Goal: Information Seeking & Learning: Learn about a topic

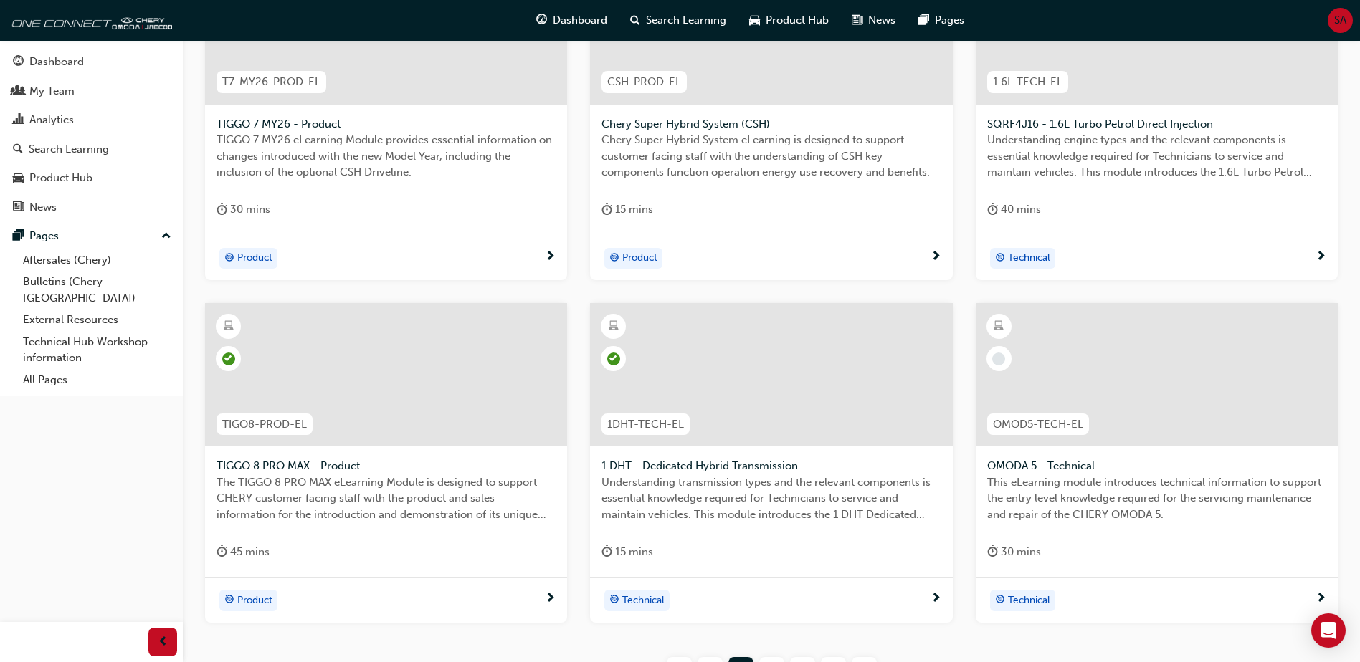
scroll to position [507, 0]
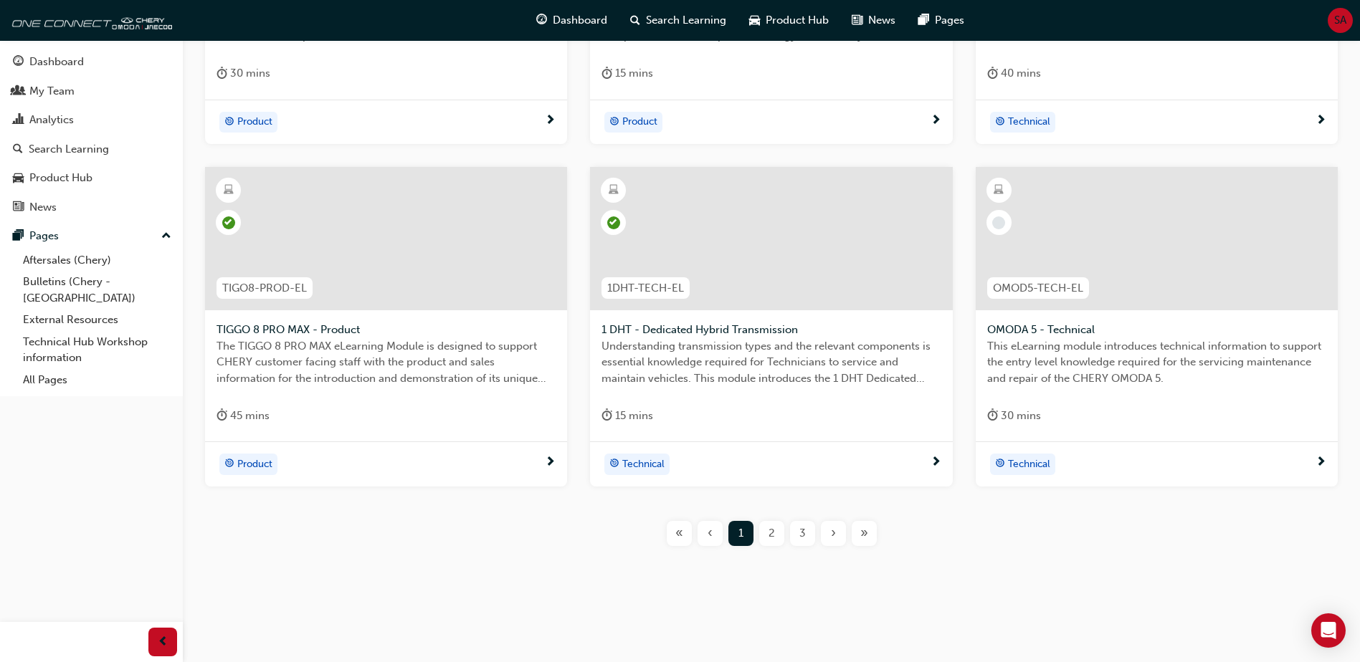
click at [763, 538] on div "2" at bounding box center [771, 533] width 25 height 25
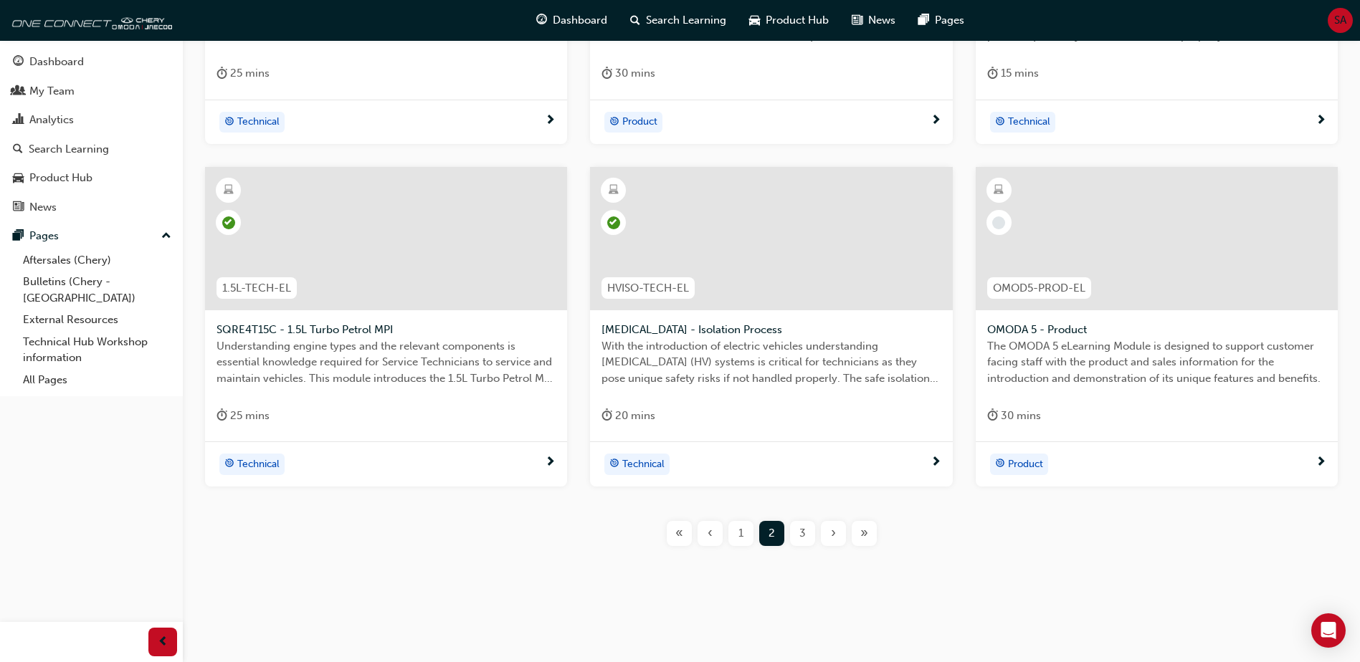
click at [796, 539] on div "3" at bounding box center [802, 533] width 25 height 25
click at [802, 535] on span "4" at bounding box center [802, 533] width 6 height 16
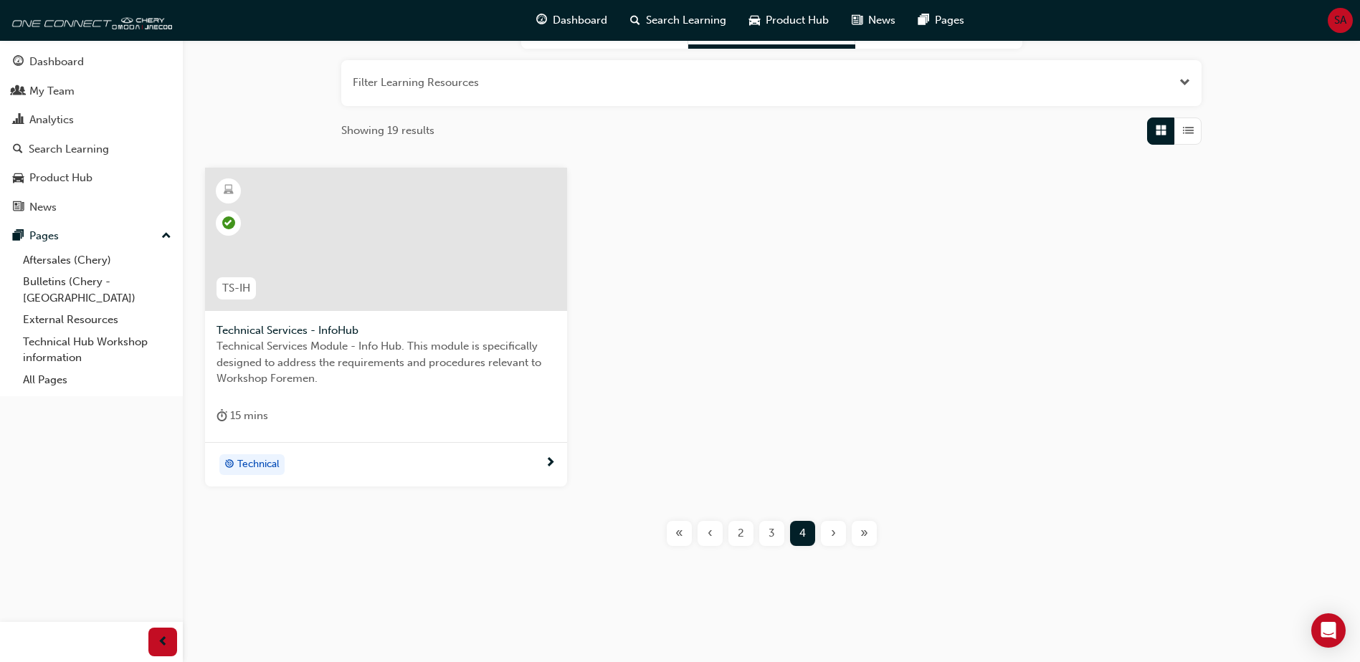
click at [727, 533] on button "2" at bounding box center [740, 533] width 31 height 25
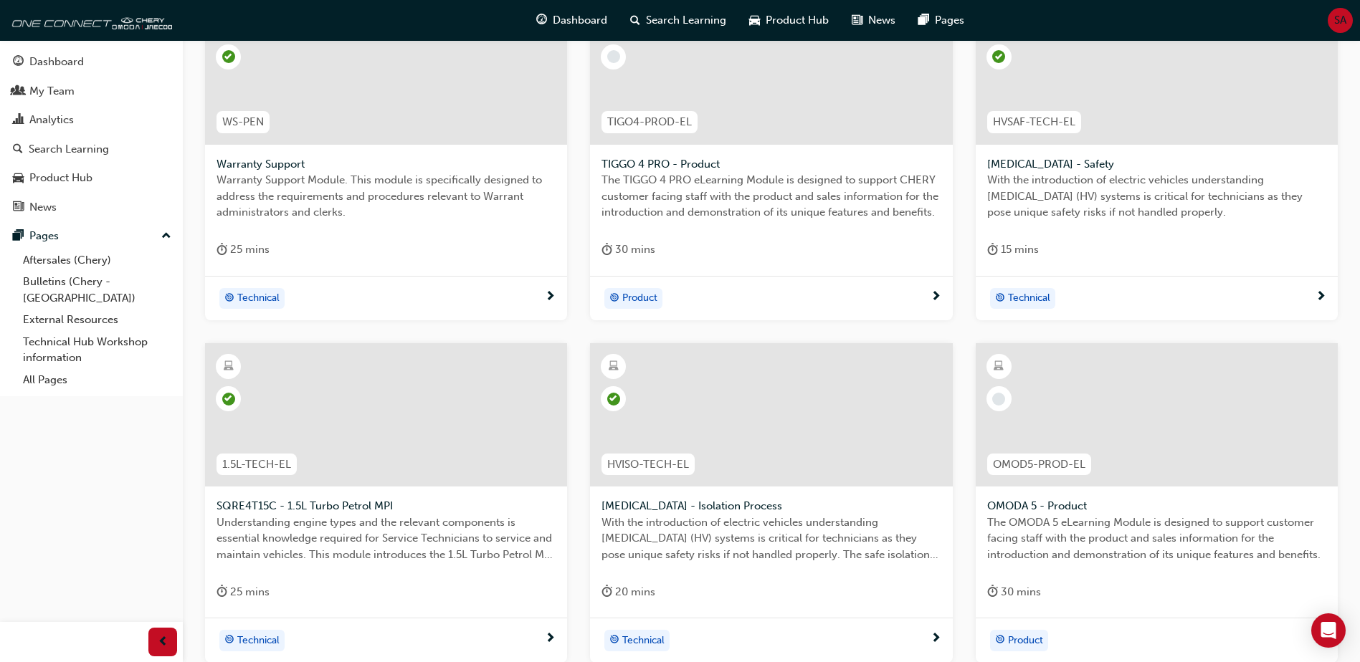
scroll to position [507, 0]
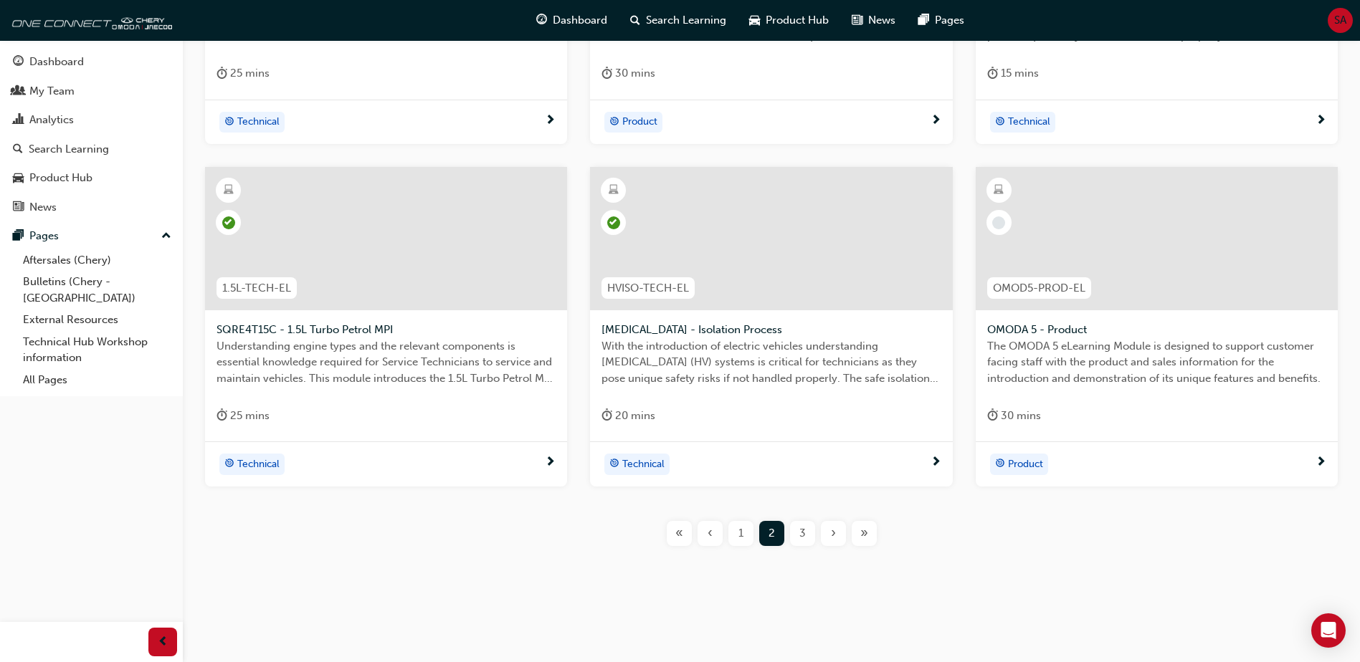
click at [735, 532] on div "1" at bounding box center [740, 533] width 25 height 25
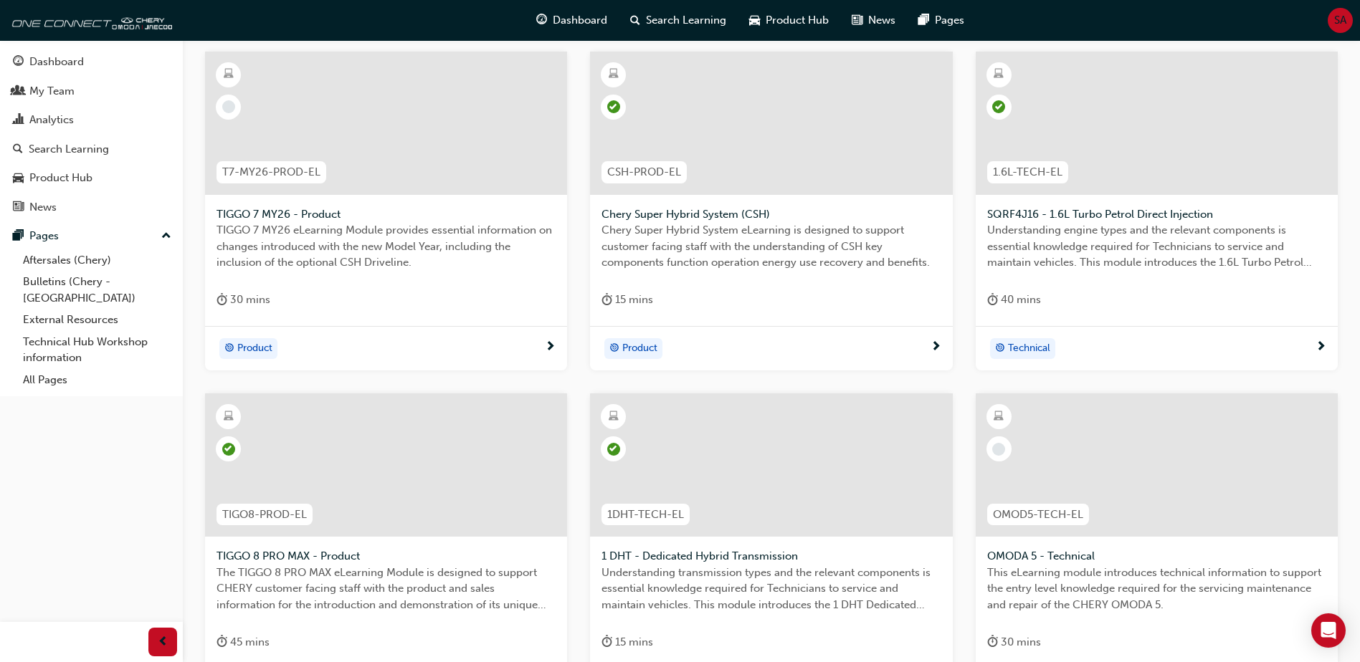
scroll to position [507, 0]
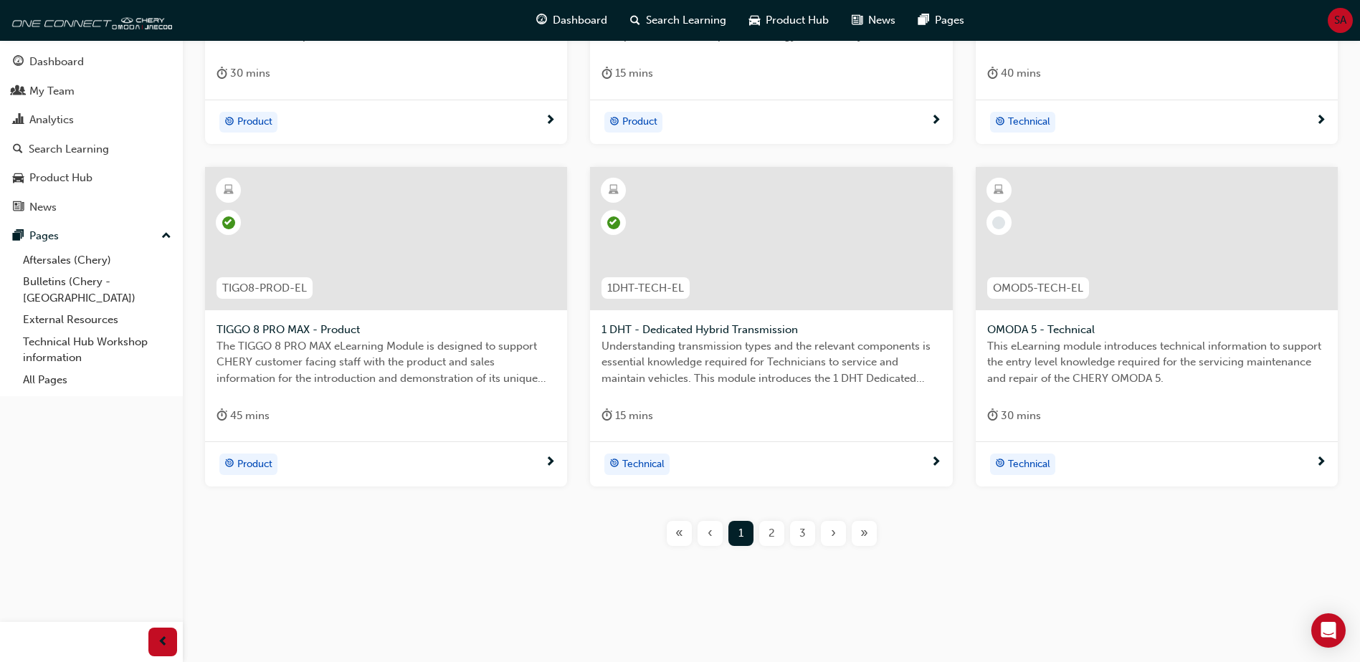
click at [773, 530] on span "2" at bounding box center [771, 533] width 6 height 16
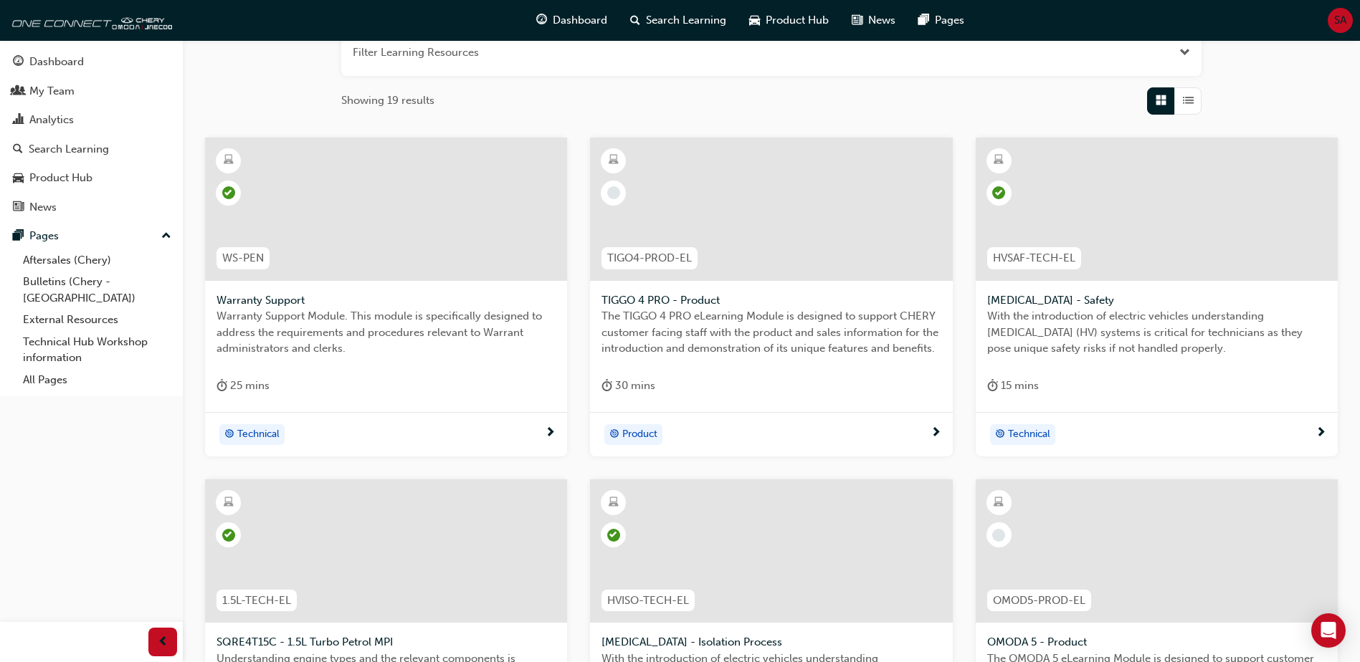
scroll to position [220, 0]
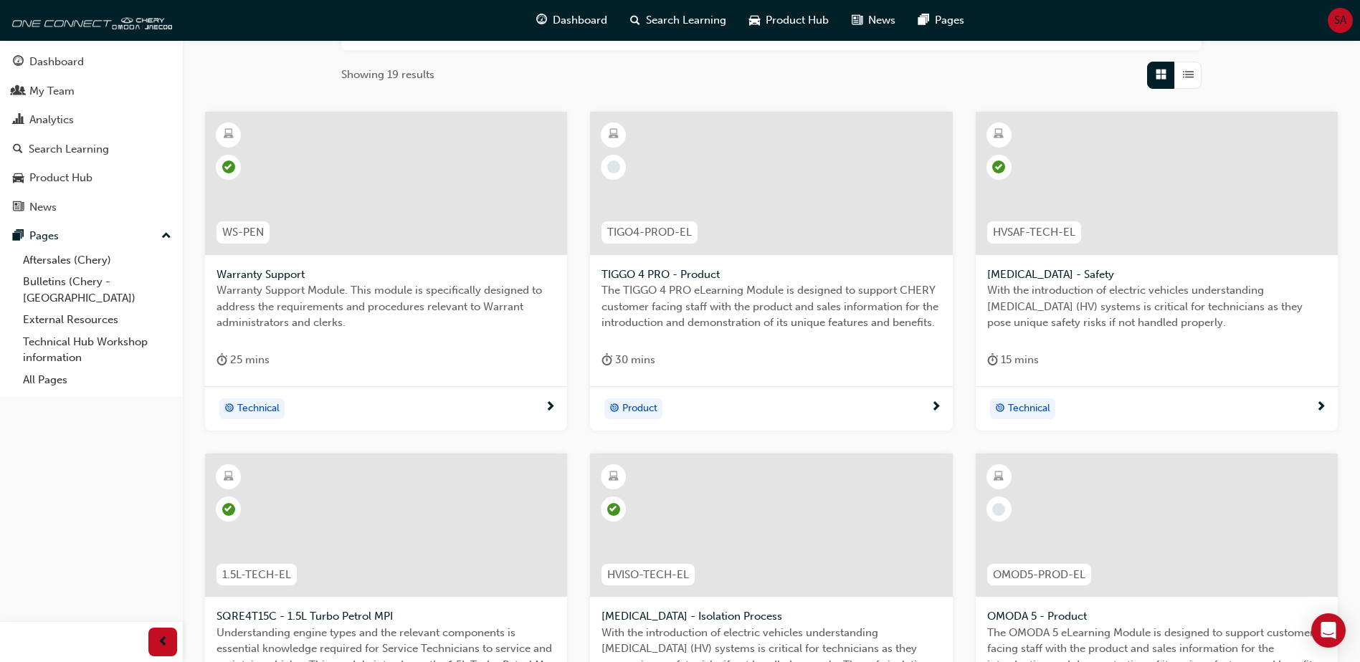
click at [690, 234] on span "TIGO4-PROD-EL" at bounding box center [649, 232] width 85 height 16
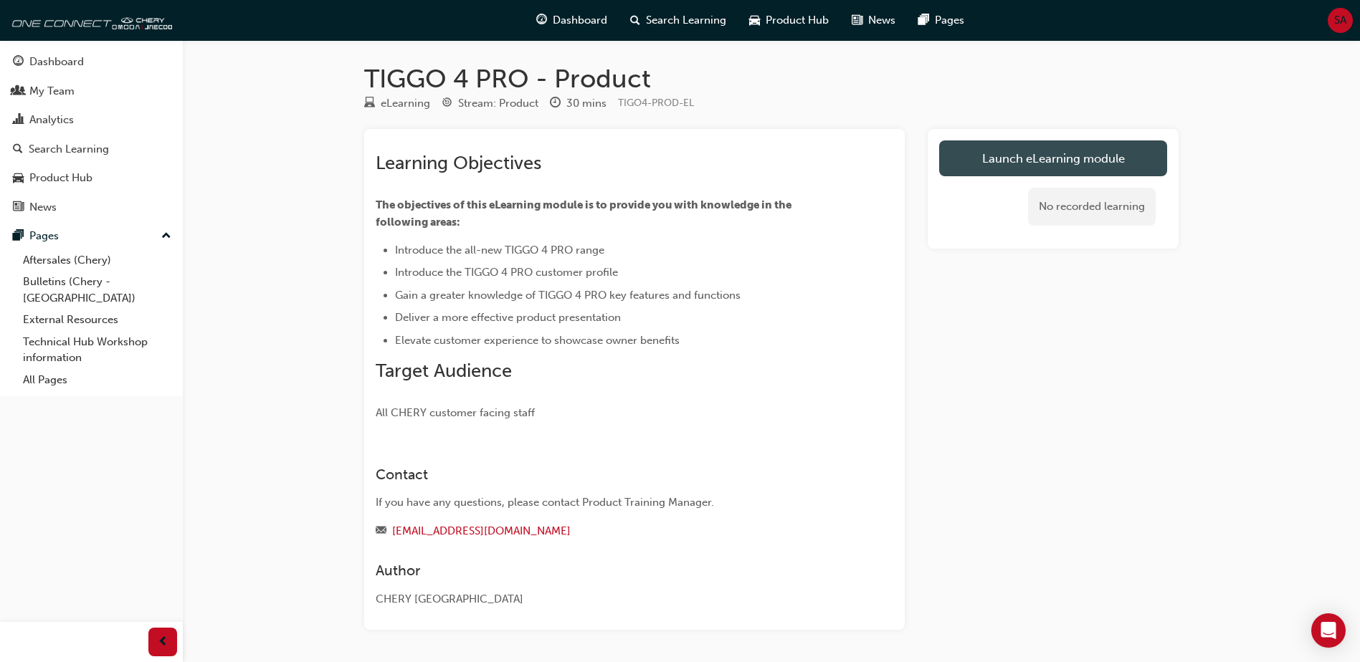
click at [1007, 160] on link "Launch eLearning module" at bounding box center [1053, 158] width 228 height 36
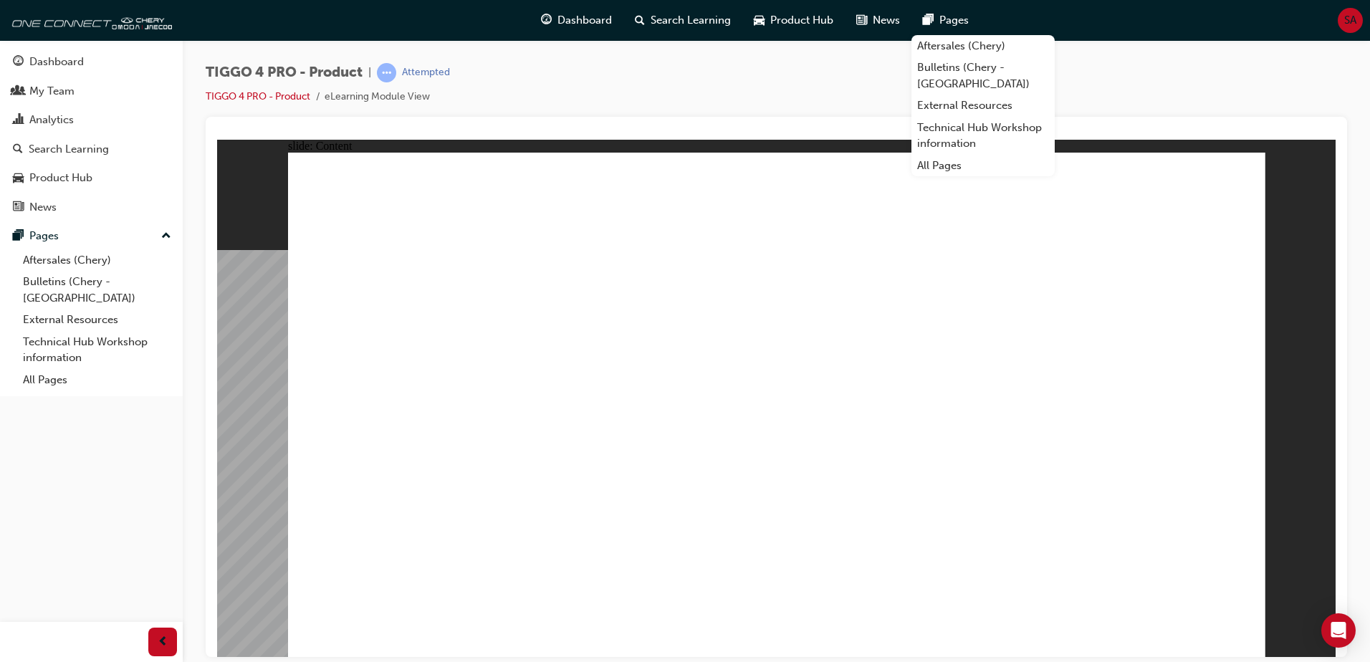
click at [643, 88] on div "TIGGO 4 PRO - Product | Attempted TIGGO 4 PRO - Product eLearning Module View" at bounding box center [777, 90] width 1142 height 54
drag, startPoint x: 524, startPoint y: 447, endPoint x: 479, endPoint y: 454, distance: 45.7
